Goal: Task Accomplishment & Management: Manage account settings

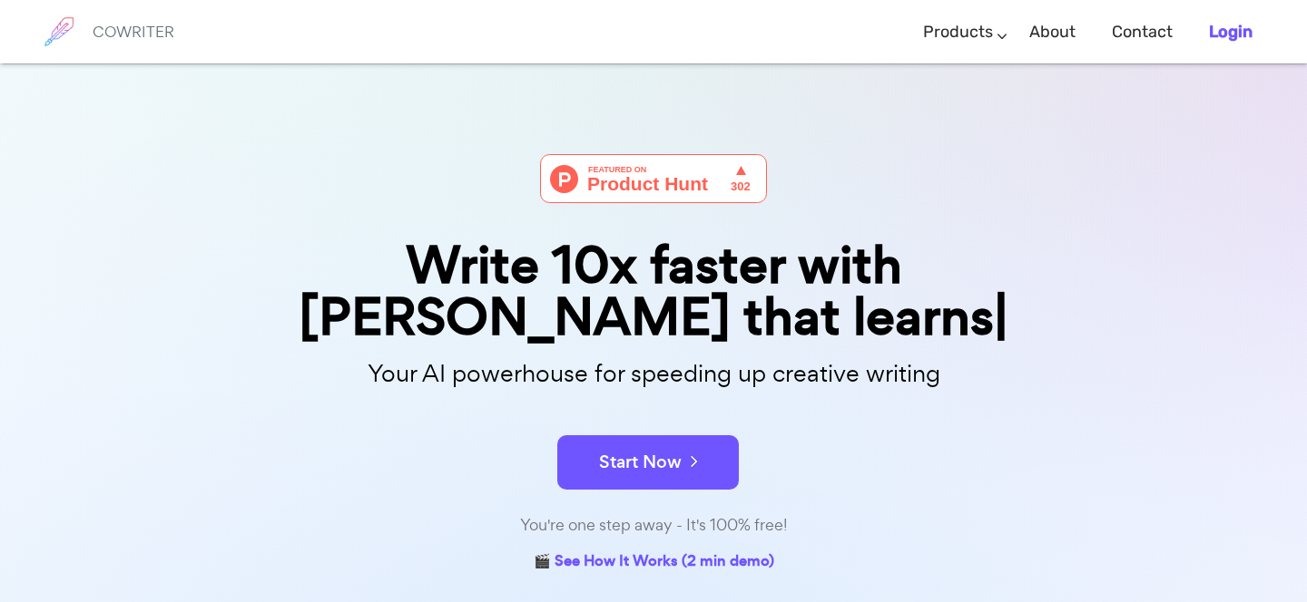
click at [1236, 31] on b "Login" at bounding box center [1231, 32] width 44 height 20
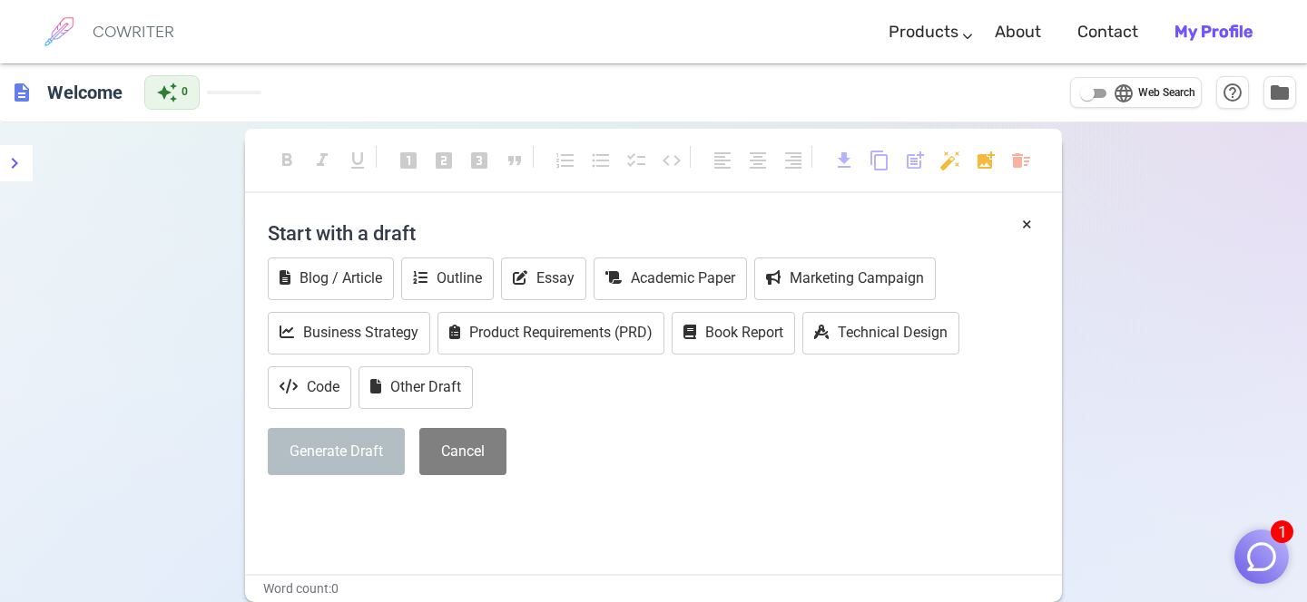
click at [1219, 34] on b "My Profile" at bounding box center [1213, 32] width 78 height 20
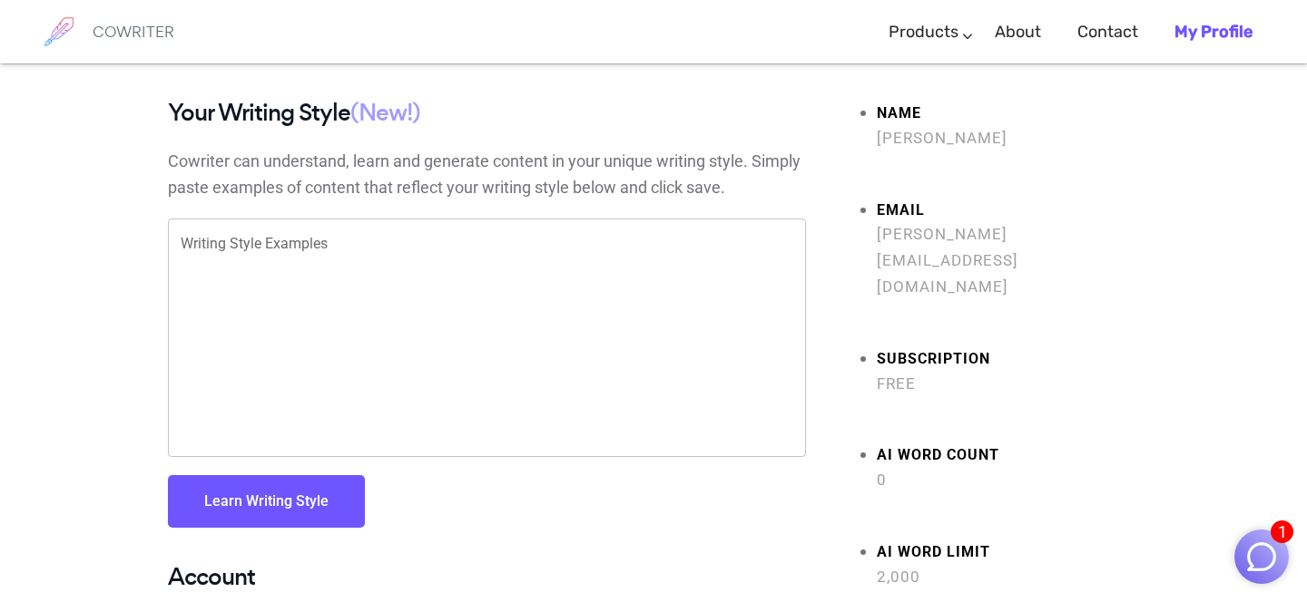
click at [932, 113] on strong "Name" at bounding box center [1007, 114] width 262 height 26
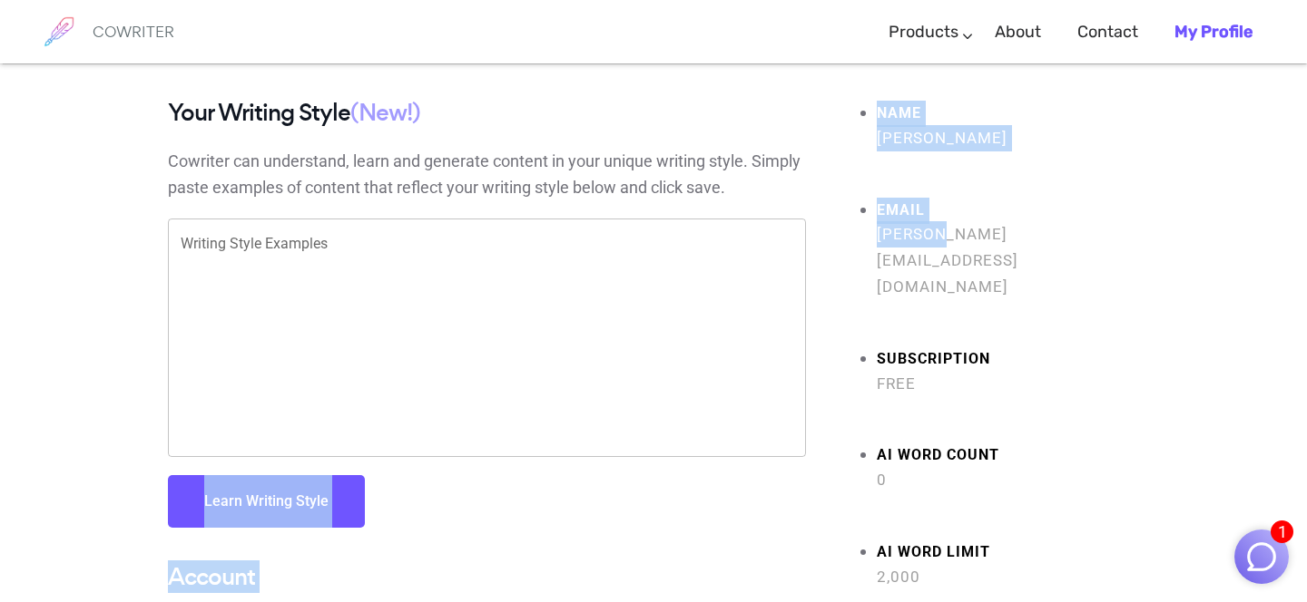
drag, startPoint x: 956, startPoint y: 246, endPoint x: 794, endPoint y: 263, distance: 163.3
click at [794, 265] on div "Your Writing Style (New!) Cowriter can understand, learn and generate content i…" at bounding box center [653, 399] width 998 height 598
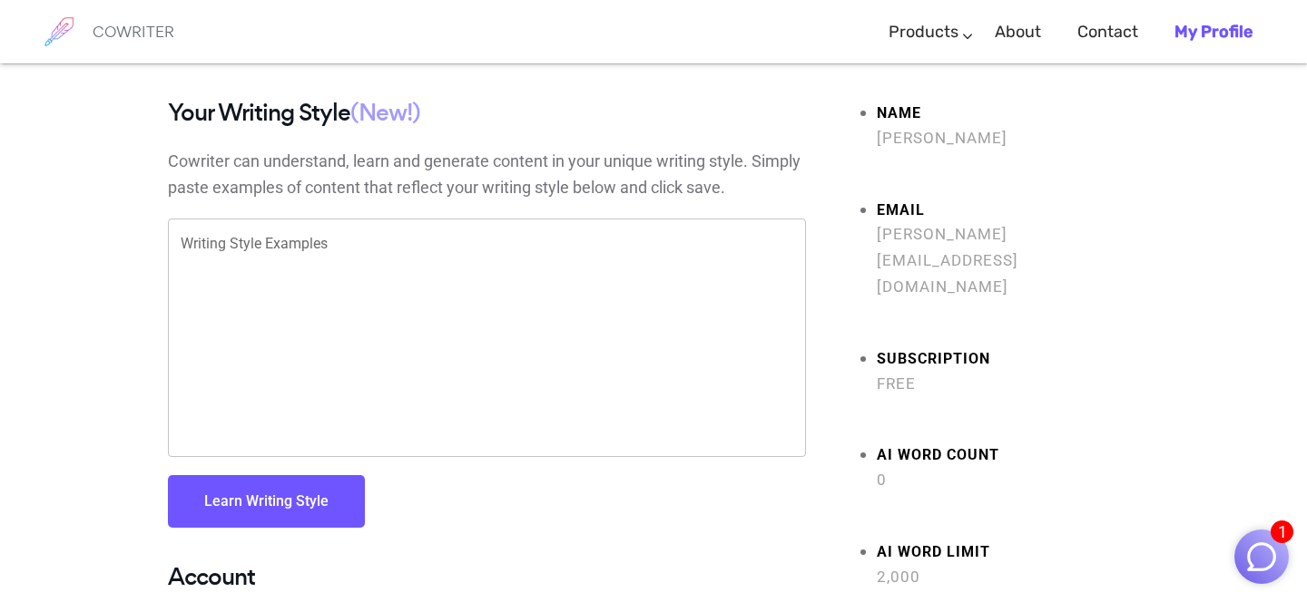
click at [993, 255] on ul "Name Joe Mifsud Email joe@upnext.in Subscription Free AI Word count 0 AI Word l…" at bounding box center [986, 345] width 306 height 491
drag, startPoint x: 1004, startPoint y: 233, endPoint x: 932, endPoint y: 241, distance: 72.1
click at [932, 242] on span "[PERSON_NAME][EMAIL_ADDRESS][DOMAIN_NAME]" at bounding box center [1007, 260] width 262 height 78
click at [1223, 34] on b "My Profile" at bounding box center [1213, 32] width 78 height 20
